Goal: Information Seeking & Learning: Learn about a topic

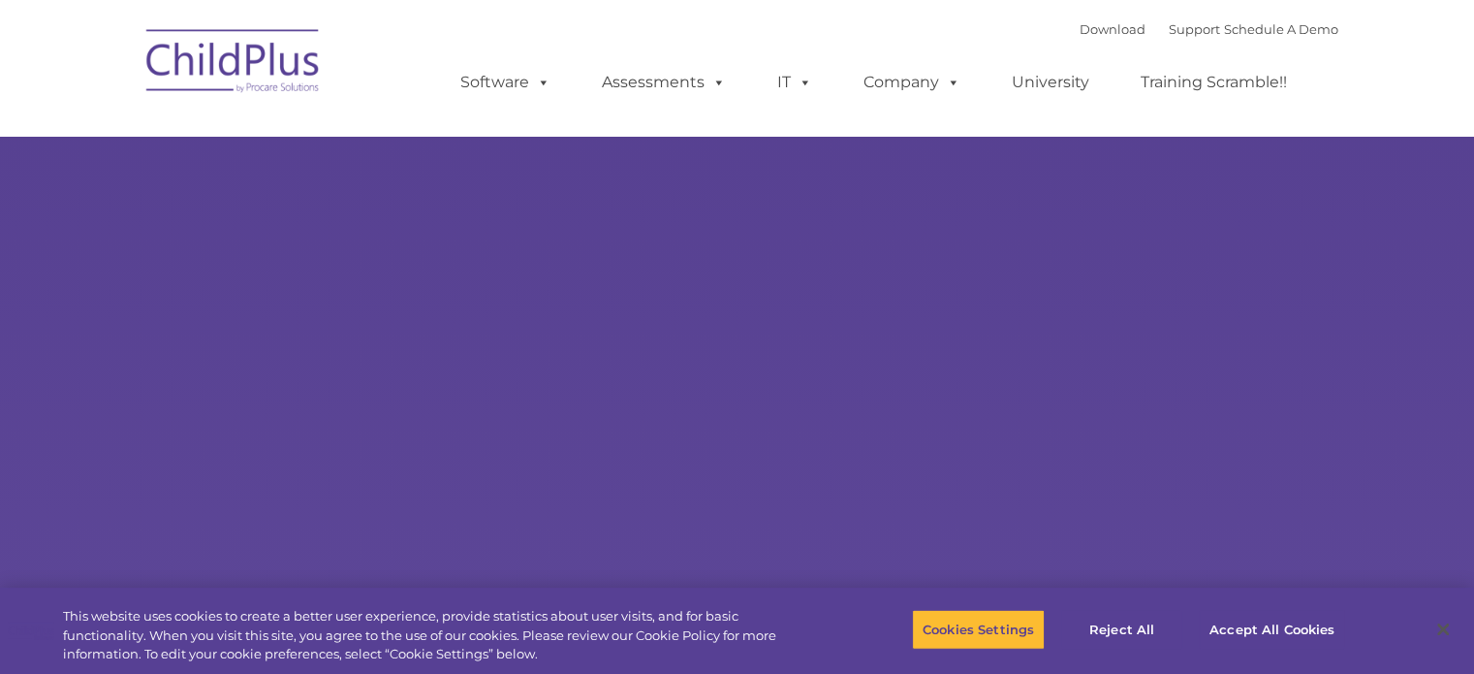
select select "MEDIUM"
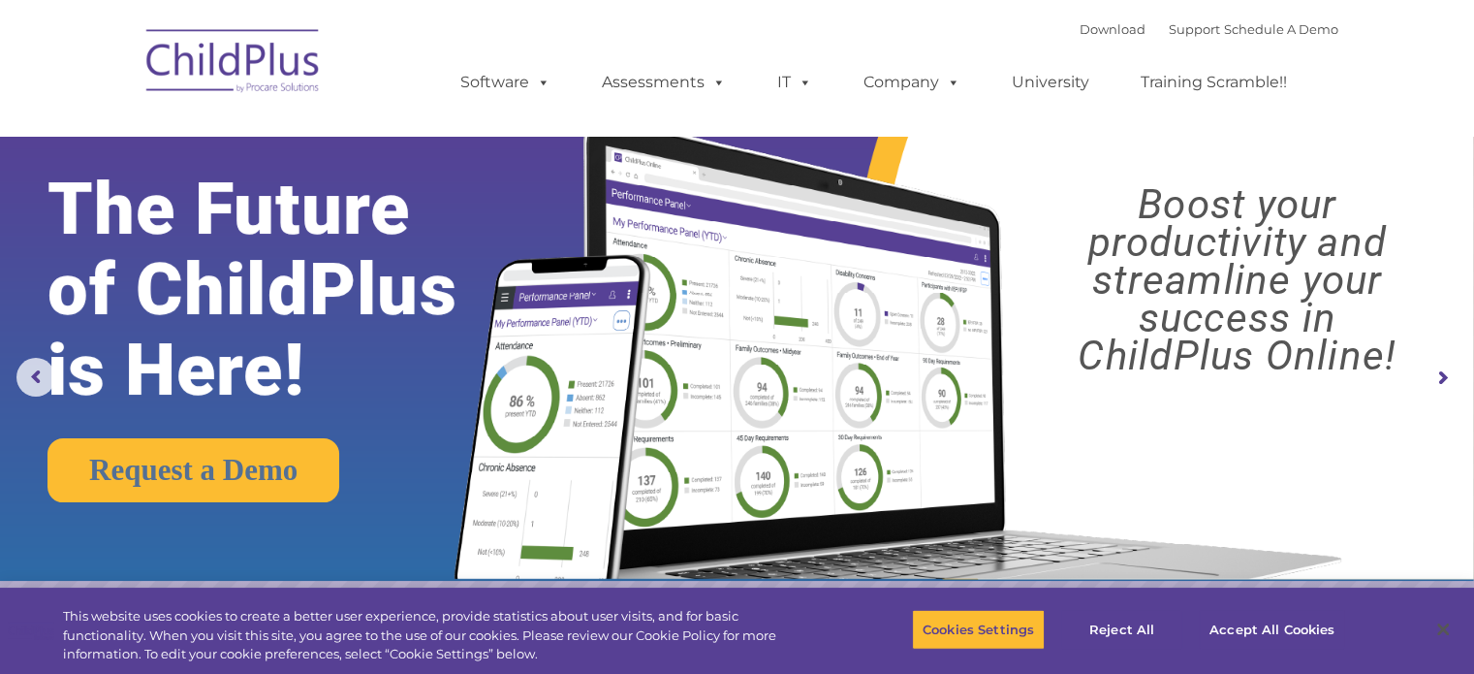
click at [906, 202] on img at bounding box center [893, 329] width 925 height 500
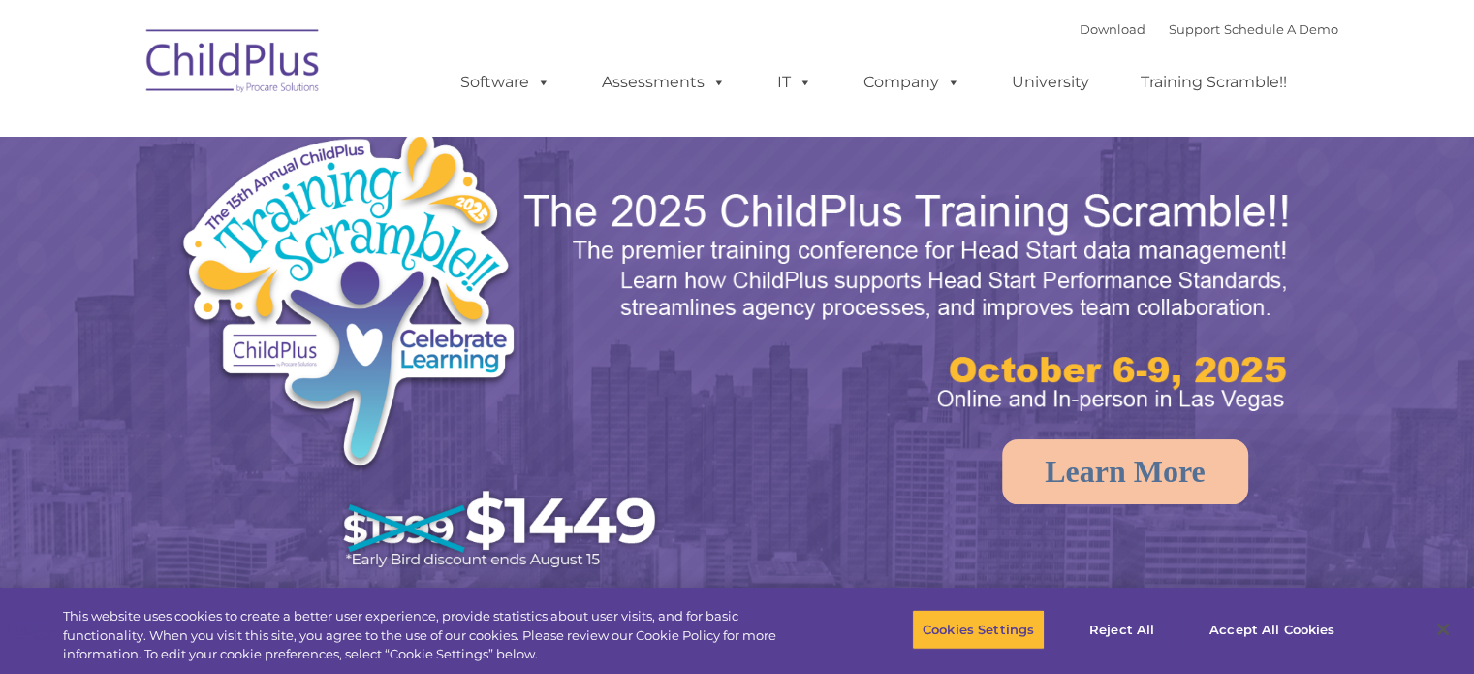
select select "MEDIUM"
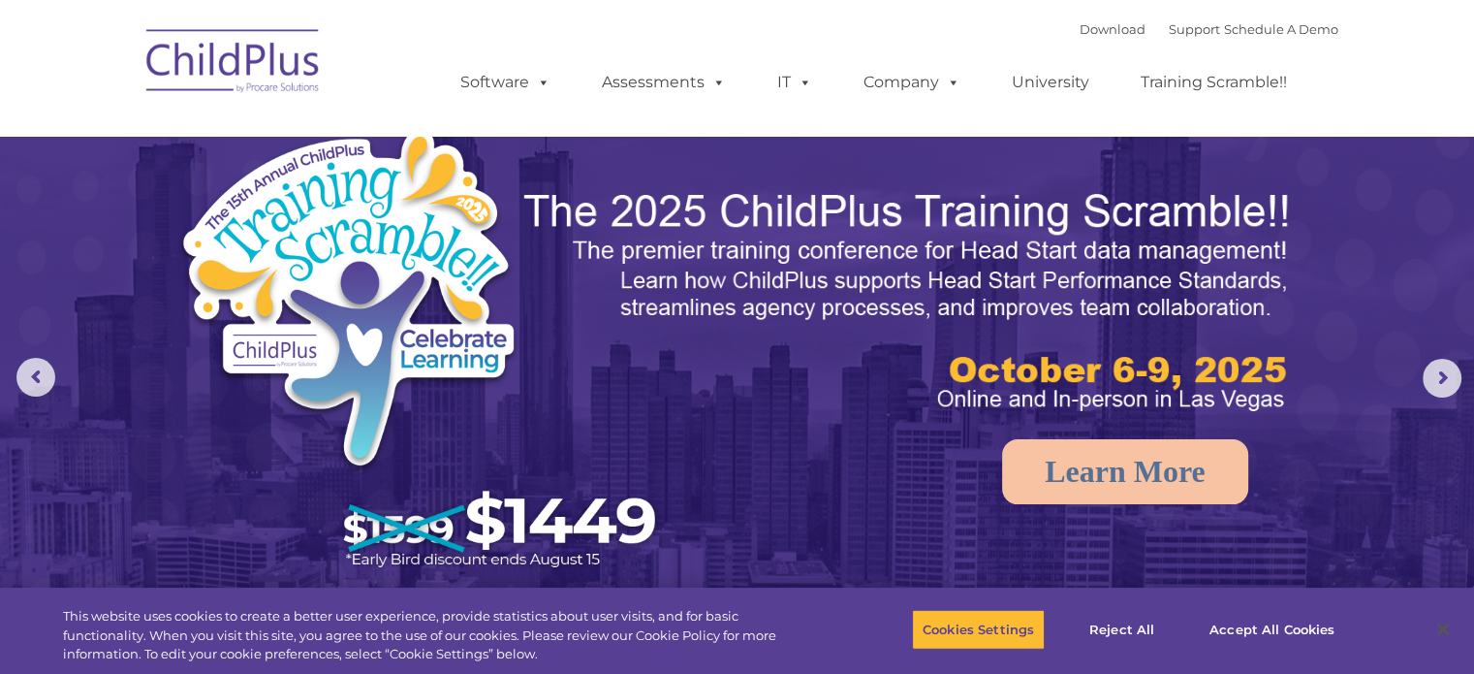
click at [287, 49] on img at bounding box center [234, 64] width 194 height 97
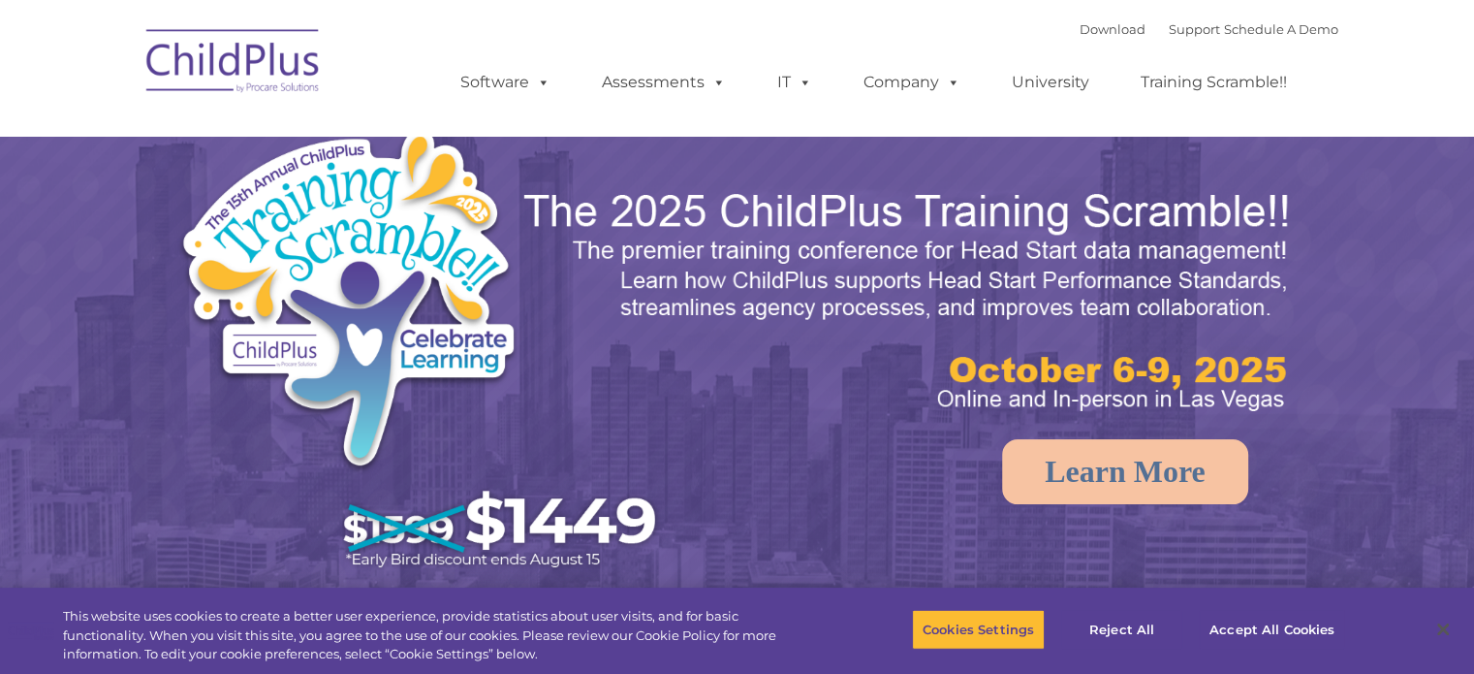
select select "MEDIUM"
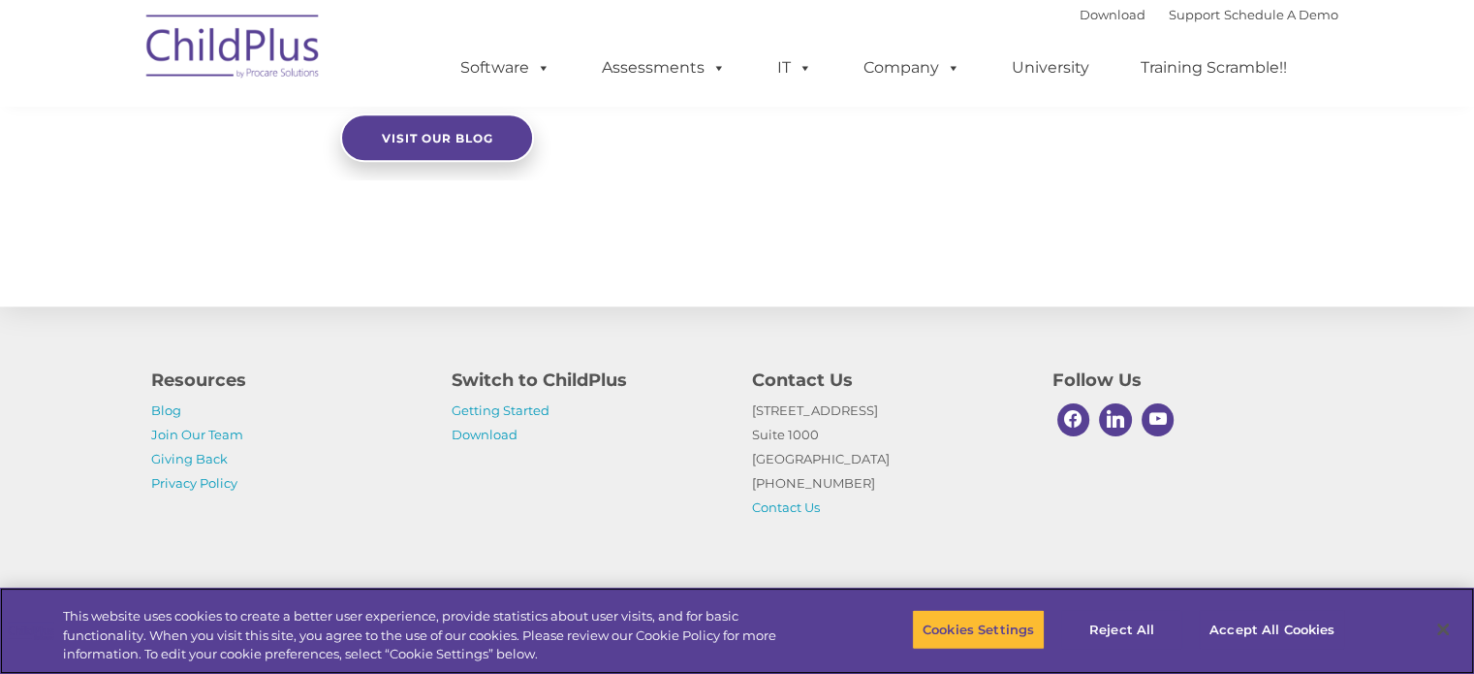
scroll to position [2224, 0]
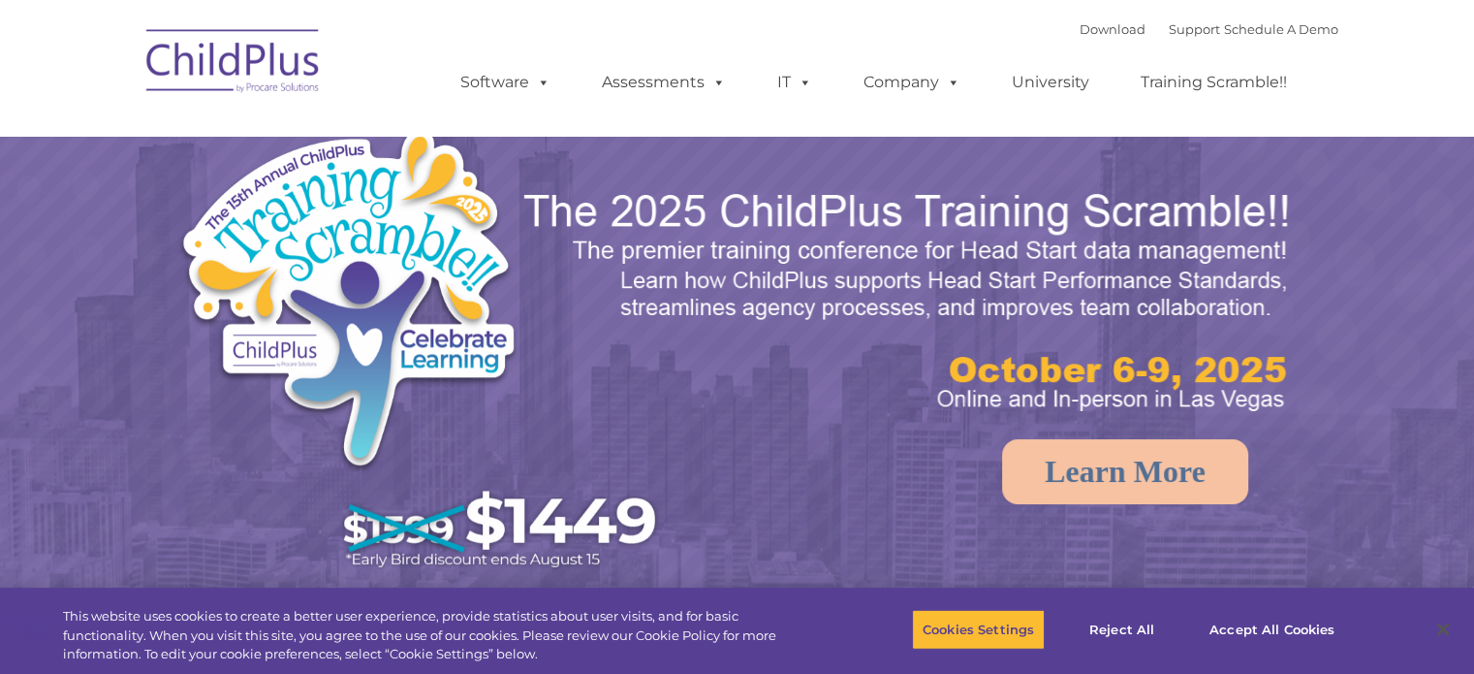
select select "MEDIUM"
